Goal: Information Seeking & Learning: Learn about a topic

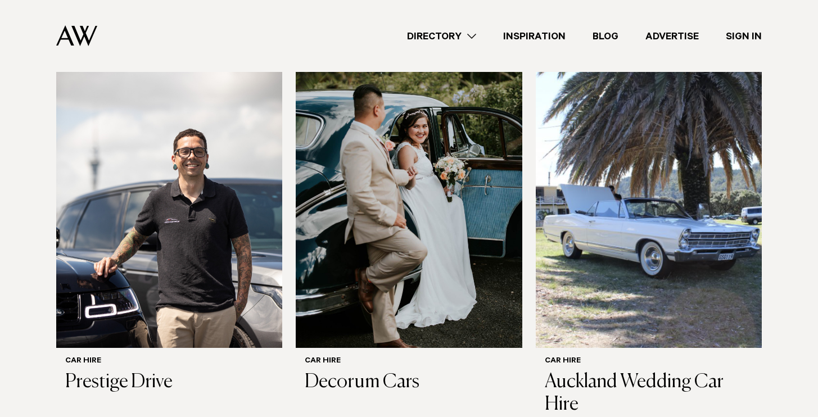
scroll to position [349, 0]
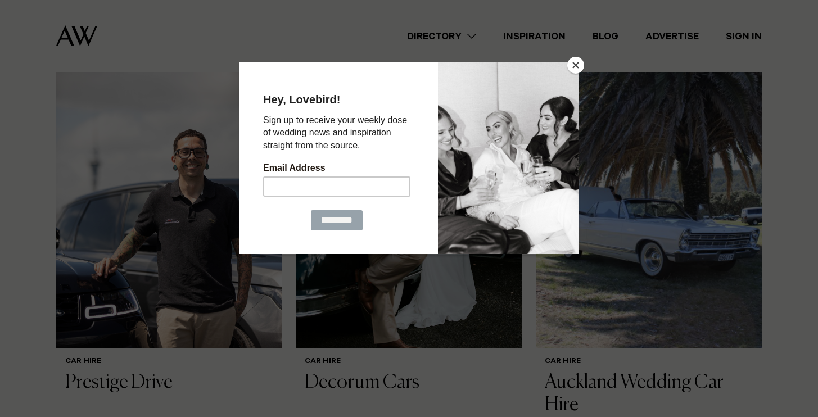
click at [579, 61] on button "Close" at bounding box center [575, 65] width 17 height 17
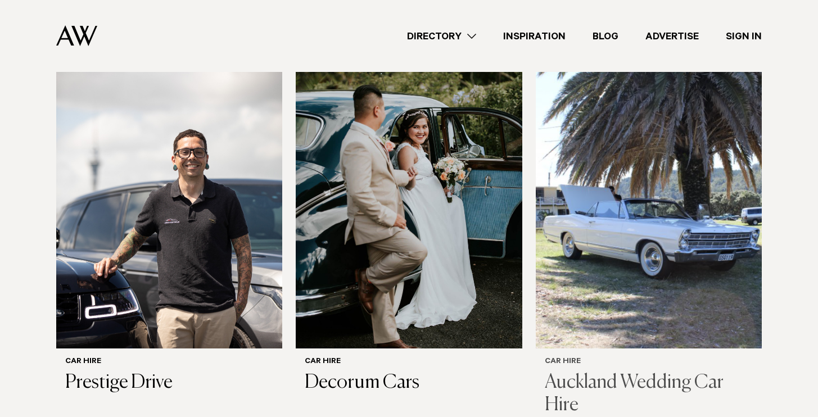
click at [641, 254] on img at bounding box center [649, 197] width 226 height 304
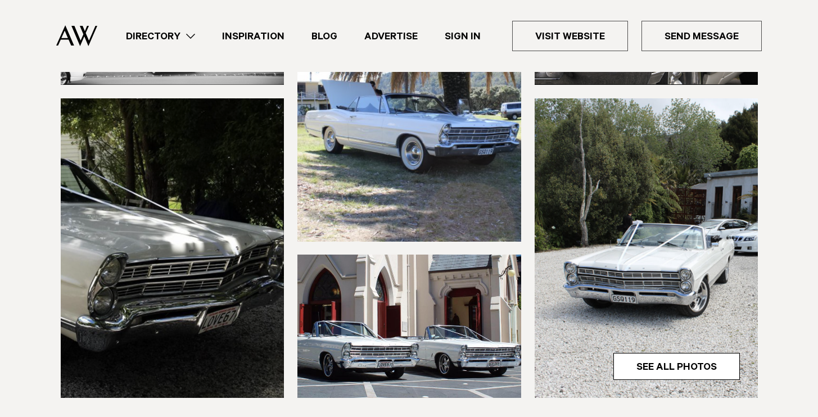
scroll to position [315, 0]
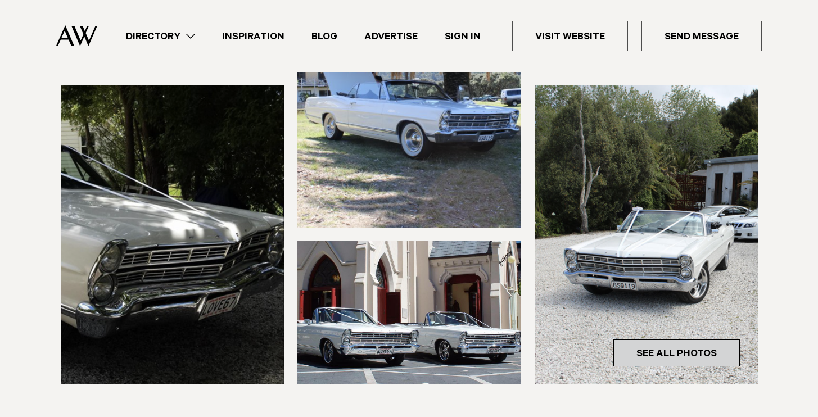
click at [637, 349] on link "See All Photos" at bounding box center [676, 353] width 127 height 27
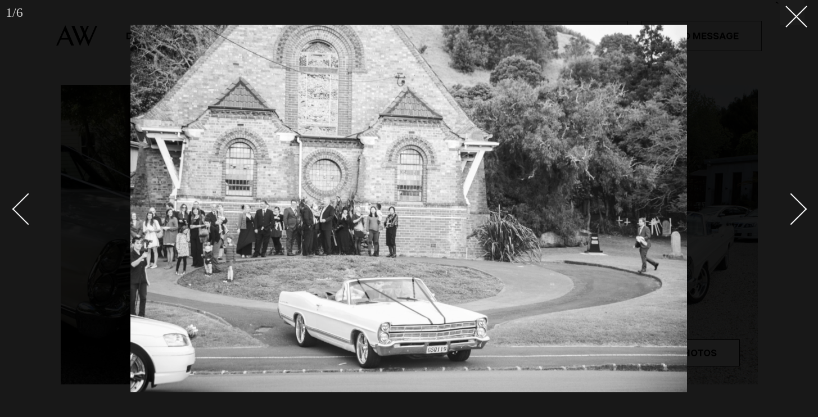
click at [787, 213] on div "Next slide" at bounding box center [791, 209] width 32 height 32
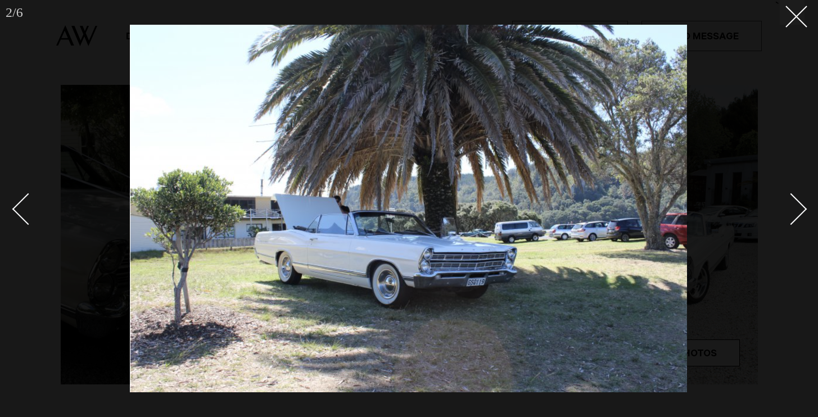
click at [787, 213] on div "Next slide" at bounding box center [791, 209] width 32 height 32
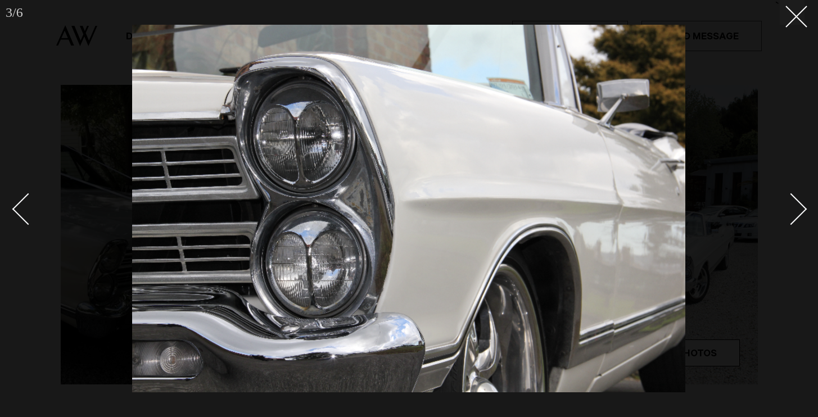
click at [787, 213] on div "Next slide" at bounding box center [791, 209] width 32 height 32
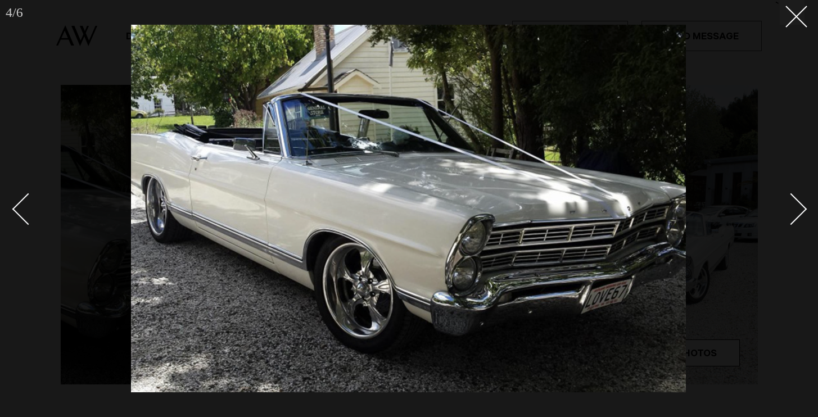
click at [787, 213] on div "Next slide" at bounding box center [791, 209] width 32 height 32
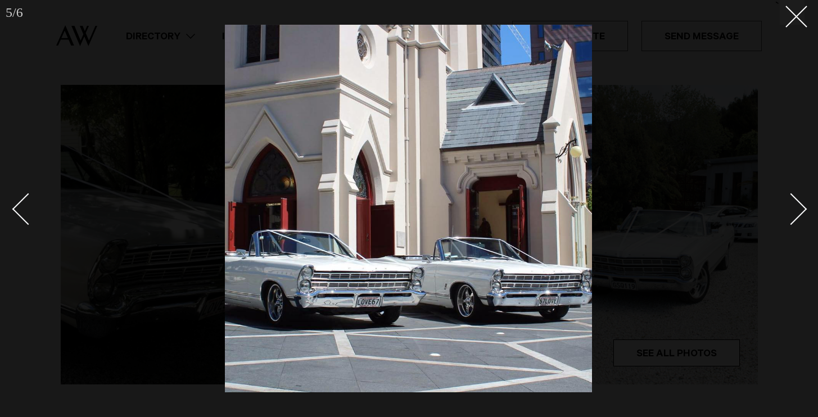
click at [787, 213] on div "Next slide" at bounding box center [791, 209] width 32 height 32
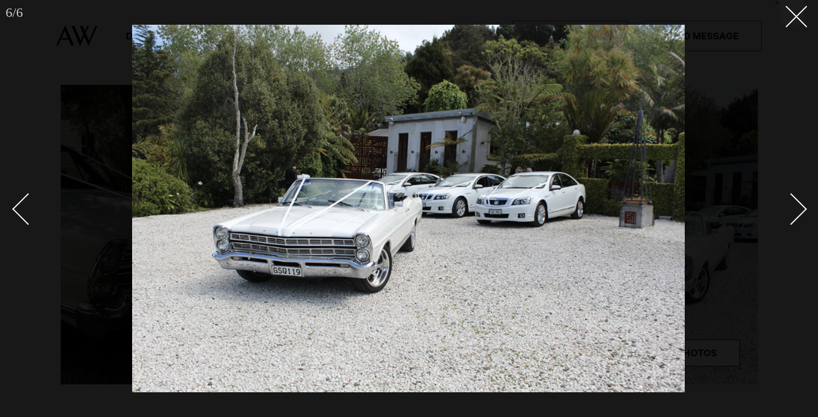
click at [787, 213] on div "Next slide" at bounding box center [791, 209] width 32 height 32
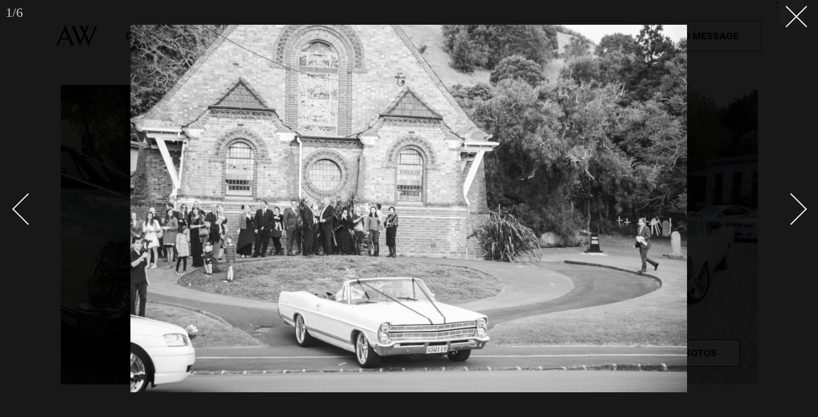
click at [787, 213] on div "Next slide" at bounding box center [791, 209] width 32 height 32
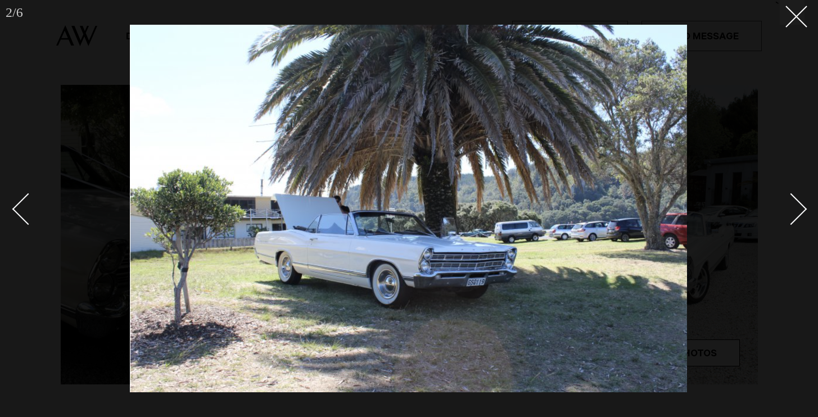
click at [787, 213] on div "Next slide" at bounding box center [791, 209] width 32 height 32
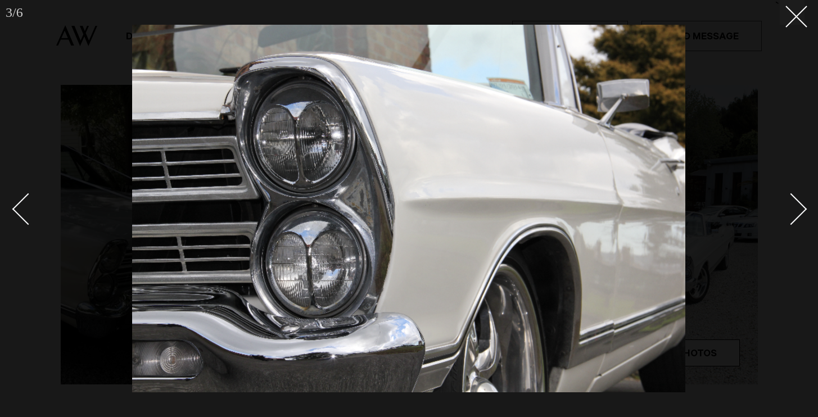
click at [787, 213] on div "Next slide" at bounding box center [791, 209] width 32 height 32
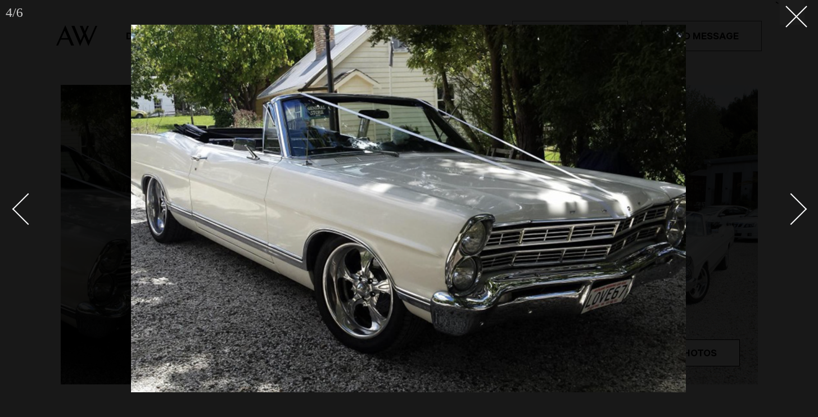
click at [787, 213] on div "Next slide" at bounding box center [791, 209] width 32 height 32
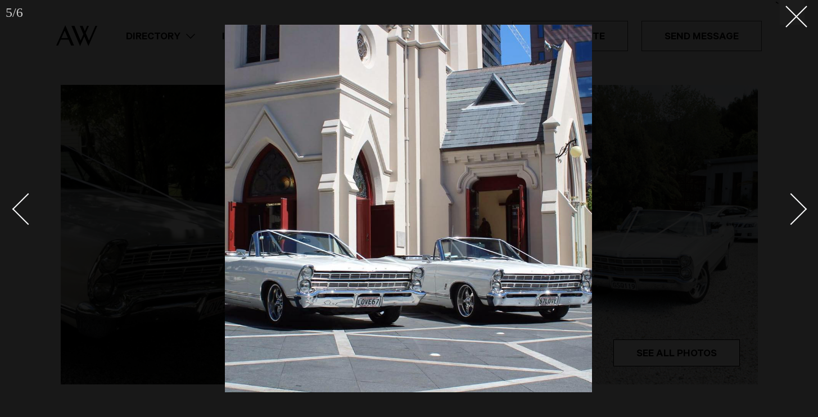
click at [787, 213] on div "Next slide" at bounding box center [791, 209] width 32 height 32
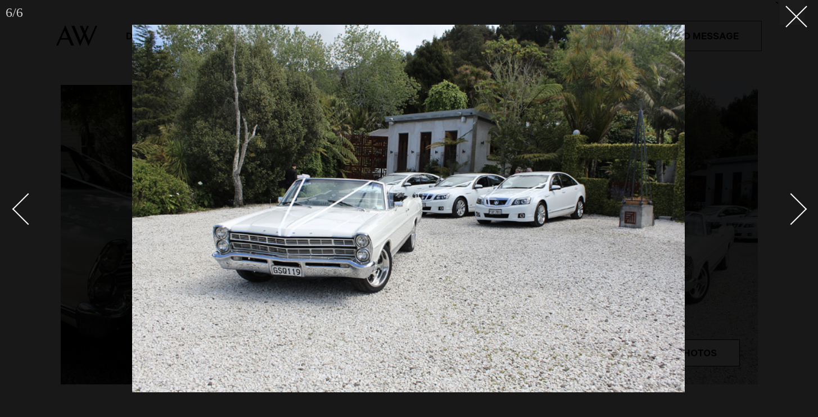
click at [787, 214] on div "Next slide" at bounding box center [791, 209] width 32 height 32
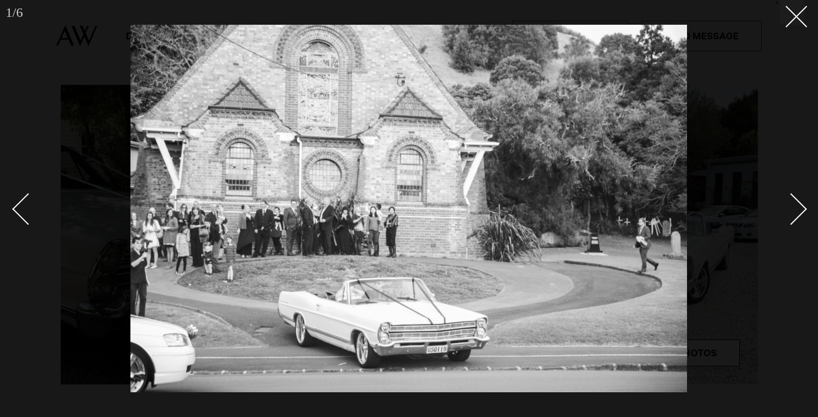
click at [787, 214] on div "Next slide" at bounding box center [791, 209] width 32 height 32
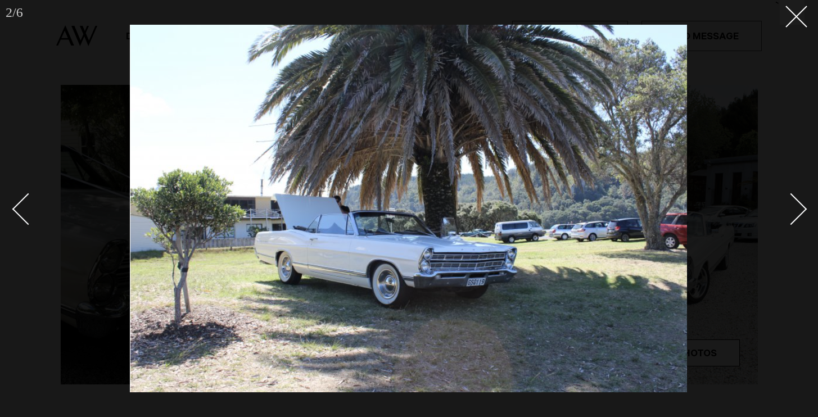
click at [787, 214] on div "Next slide" at bounding box center [791, 209] width 32 height 32
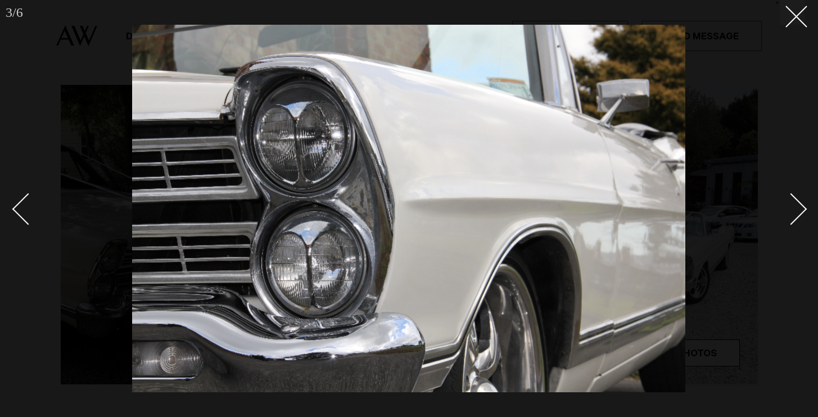
click at [787, 214] on div "Next slide" at bounding box center [791, 209] width 32 height 32
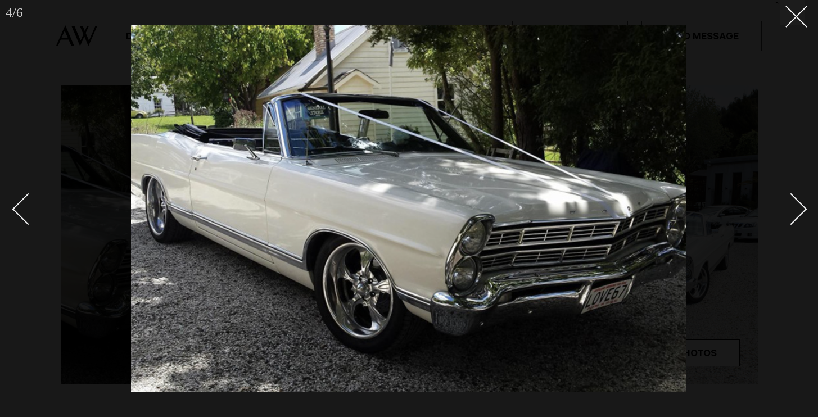
click at [787, 214] on div "Next slide" at bounding box center [791, 209] width 32 height 32
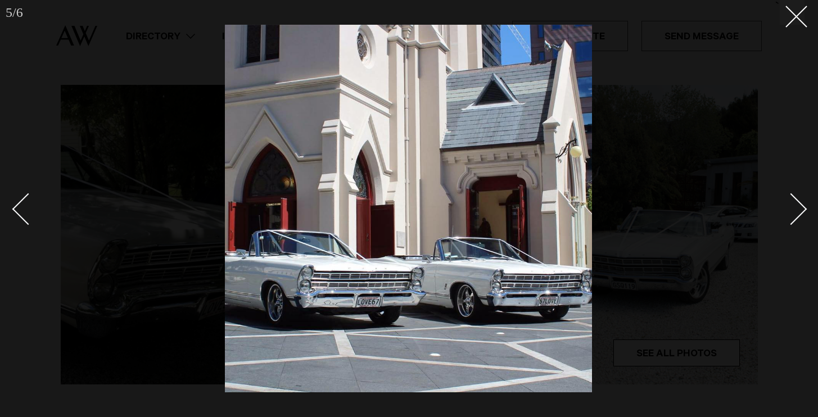
click at [787, 214] on div "Next slide" at bounding box center [791, 209] width 32 height 32
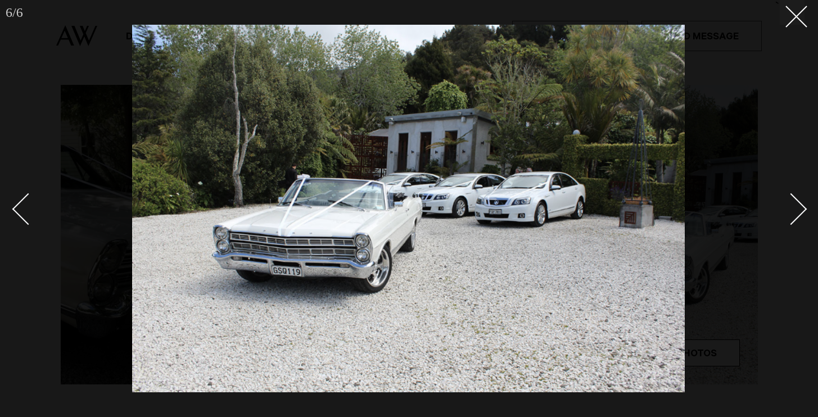
click at [787, 214] on div "Next slide" at bounding box center [791, 209] width 32 height 32
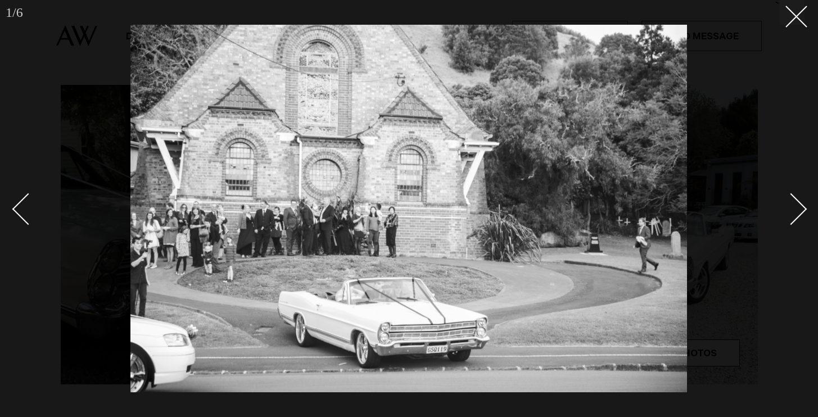
click at [787, 214] on div "Next slide" at bounding box center [791, 209] width 32 height 32
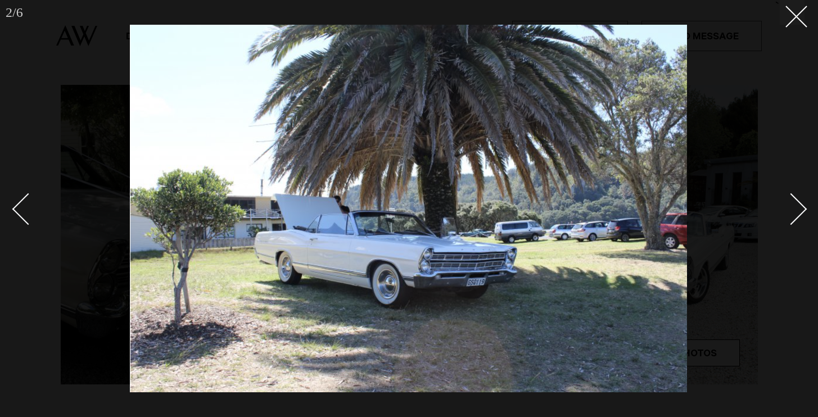
click at [787, 214] on div "Next slide" at bounding box center [791, 209] width 32 height 32
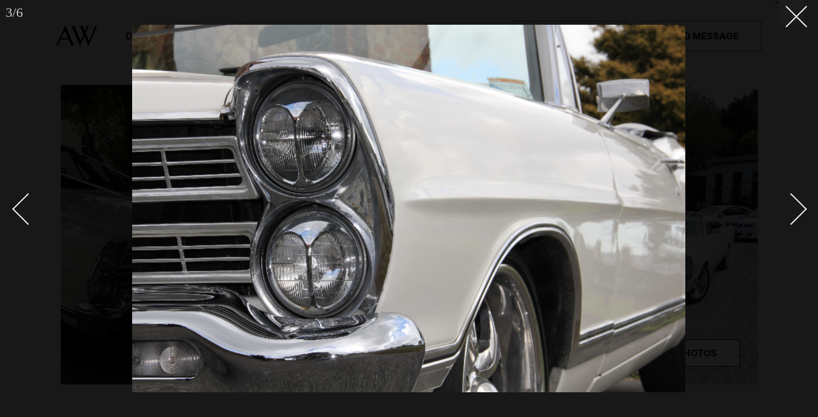
click at [787, 214] on div "Next slide" at bounding box center [791, 209] width 32 height 32
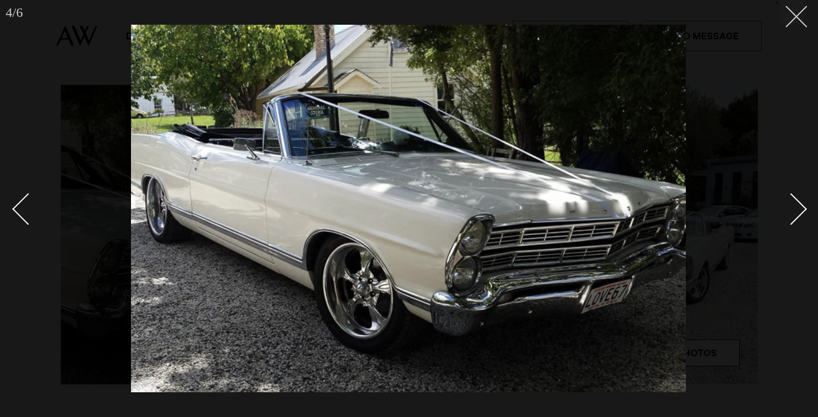
click at [796, 21] on button at bounding box center [792, 12] width 25 height 25
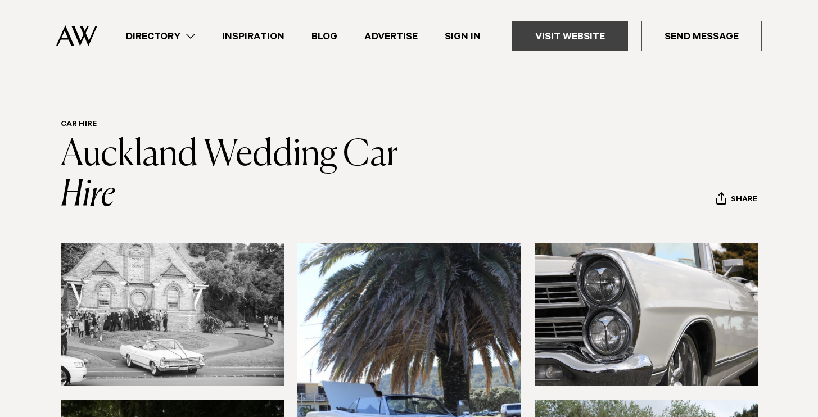
click at [571, 37] on link "Visit Website" at bounding box center [570, 36] width 116 height 30
click at [595, 35] on link "Visit Website" at bounding box center [570, 36] width 116 height 30
